Goal: Information Seeking & Learning: Learn about a topic

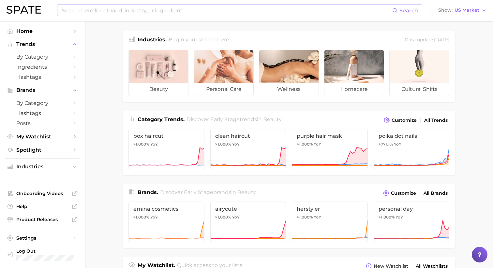
click at [122, 9] on input at bounding box center [226, 10] width 331 height 11
type input "whole foods supp"
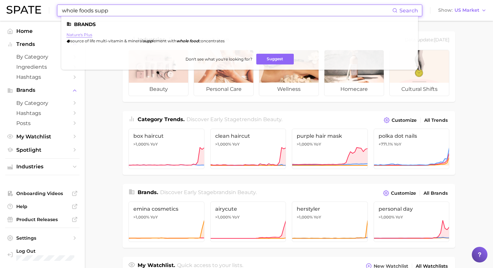
click at [85, 36] on link "nature's plus" at bounding box center [79, 34] width 26 height 5
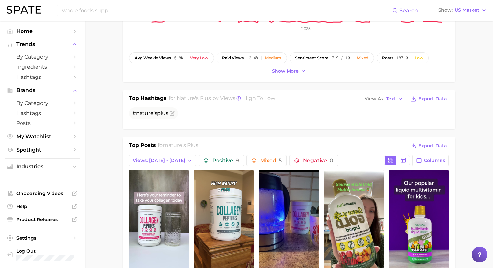
scroll to position [58, 0]
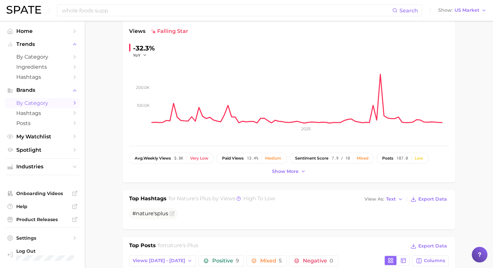
click at [32, 105] on span "by Category" at bounding box center [42, 103] width 52 height 6
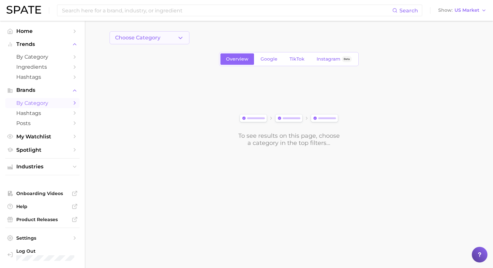
click at [168, 36] on button "Choose Category" at bounding box center [150, 37] width 80 height 13
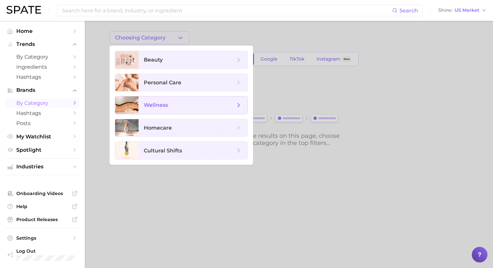
click at [160, 108] on span "wellness" at bounding box center [156, 105] width 24 height 6
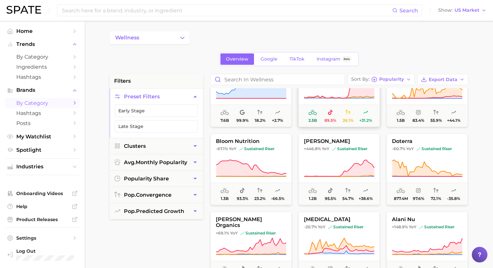
scroll to position [45, 0]
